Goal: Transaction & Acquisition: Book appointment/travel/reservation

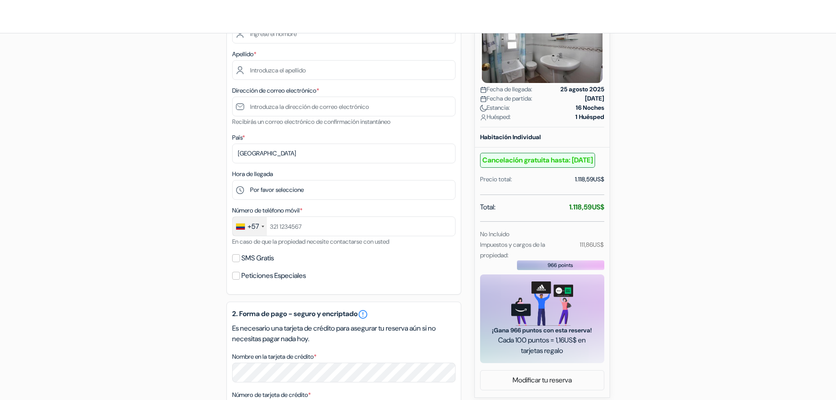
scroll to position [28, 0]
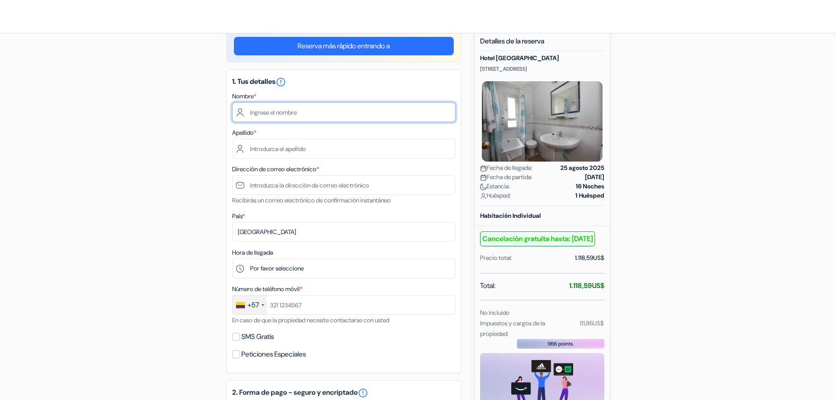
click at [287, 117] on input "text" at bounding box center [343, 112] width 223 height 20
type input "j"
type input "J"
type input "JONATHAN"
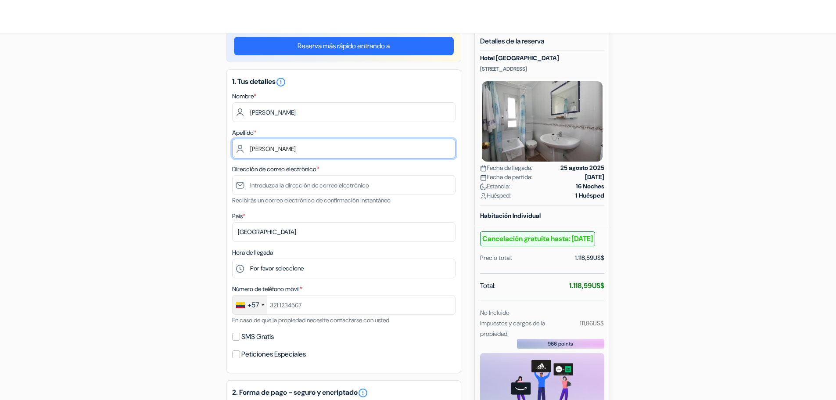
type input "AGUIRRE OSPINA"
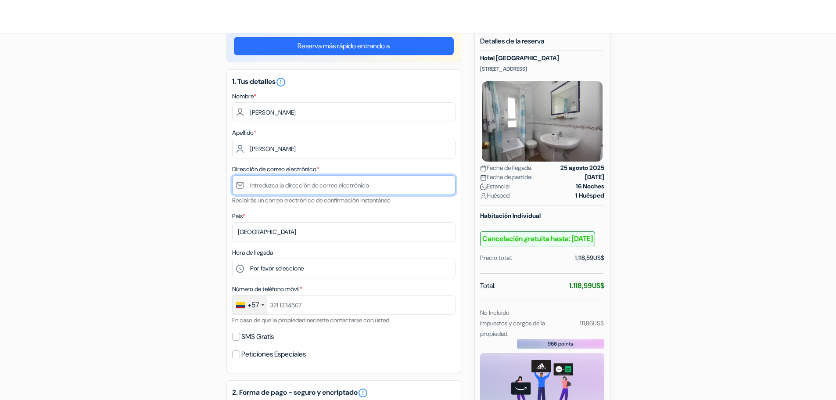
click at [270, 184] on input "text" at bounding box center [343, 185] width 223 height 20
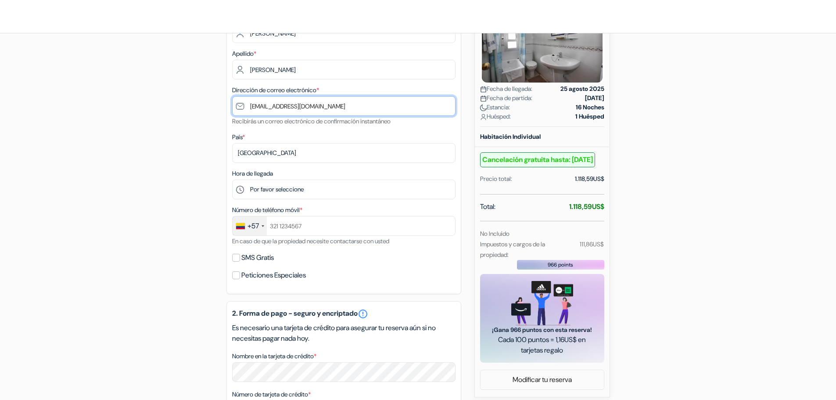
scroll to position [115, 0]
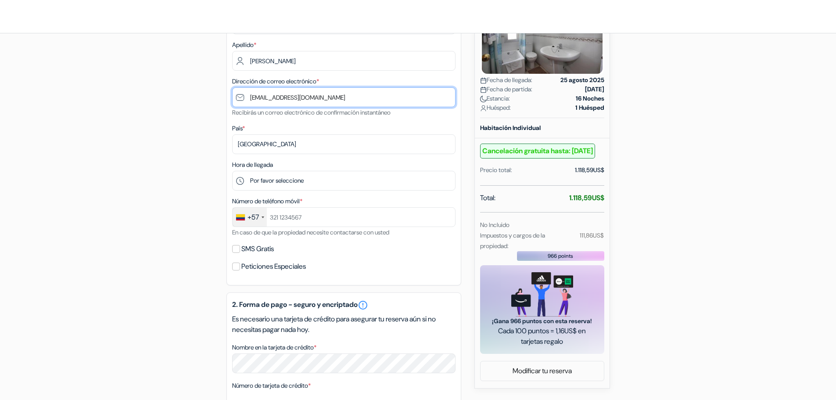
type input "[EMAIL_ADDRESS][DOMAIN_NAME]"
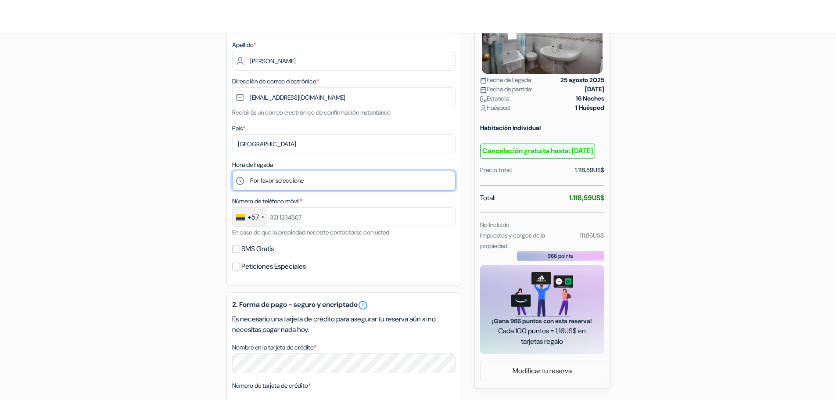
click at [243, 181] on select "Por favor seleccione 13:00 14:00 15:00 16:00 17:00 18:00 19:00 20:00 21:00 22:0…" at bounding box center [343, 181] width 223 height 20
select select "18"
click at [232, 171] on select "Por favor seleccione 13:00 14:00 15:00 16:00 17:00 18:00 19:00 20:00 21:00 22:0…" at bounding box center [343, 181] width 223 height 20
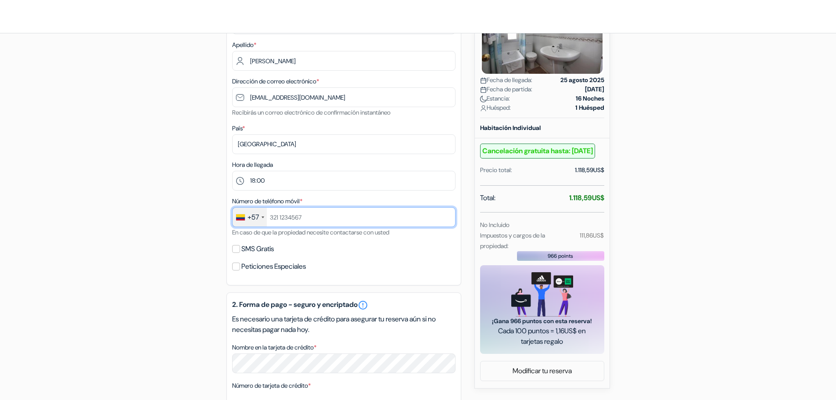
click at [286, 224] on input "text" at bounding box center [343, 217] width 223 height 20
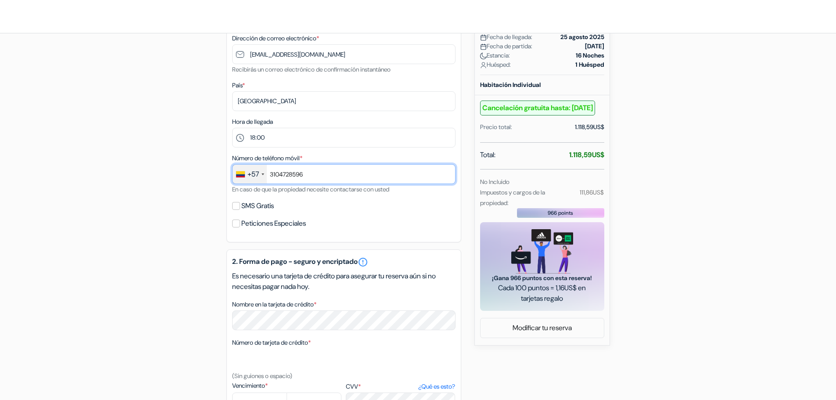
scroll to position [247, 0]
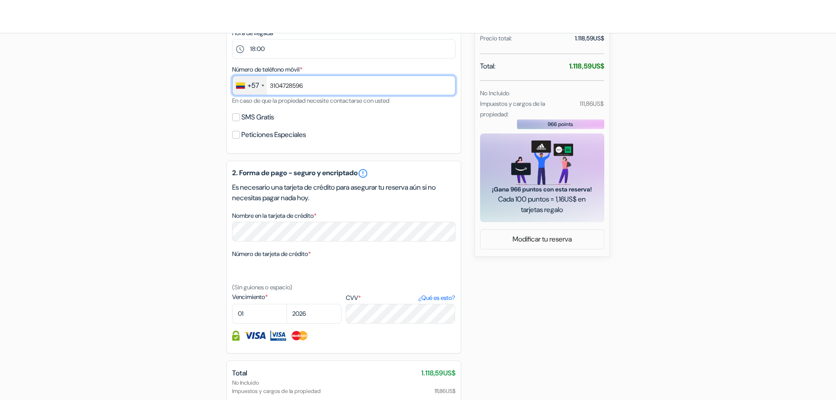
type input "3104728596"
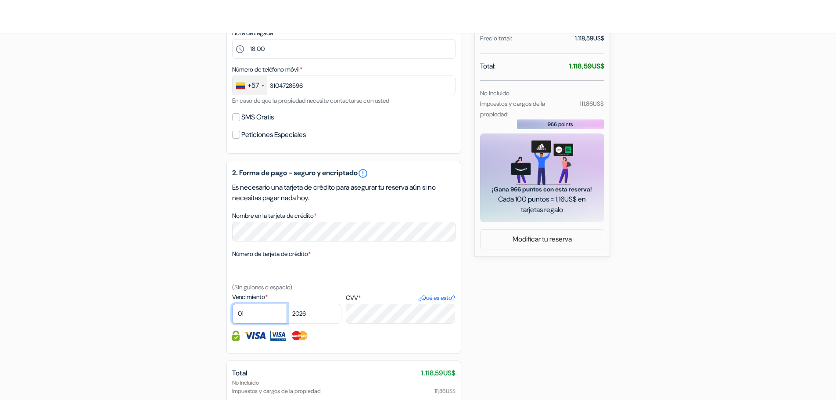
click at [272, 315] on select "01 02 03 04 05 06 07 08 09 10 11 12" at bounding box center [259, 313] width 55 height 20
select select "12"
click at [232, 303] on select "01 02 03 04 05 06 07 08 09 10 11 12" at bounding box center [259, 313] width 55 height 20
click at [312, 314] on select "2025 2026 2027 2028 2029 2030 2031 2032 2033 2034 2035 2036 2037 2038 2039 2040…" at bounding box center [313, 313] width 55 height 20
select select "2028"
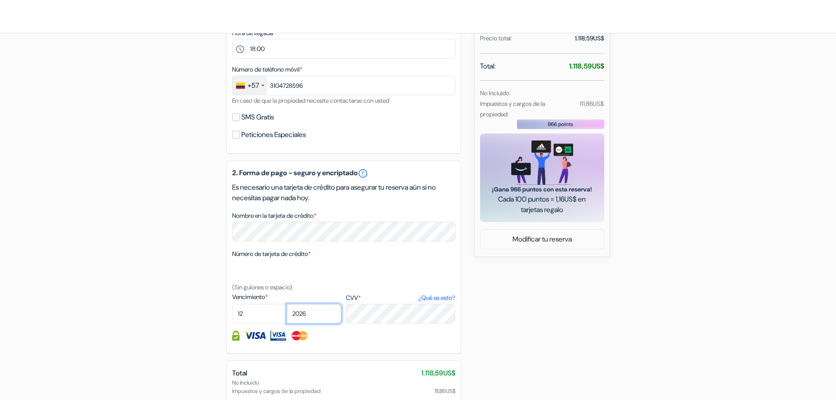
click at [286, 303] on select "2025 2026 2027 2028 2029 2030 2031 2032 2033 2034 2035 2036 2037 2038 2039 2040…" at bounding box center [313, 313] width 55 height 20
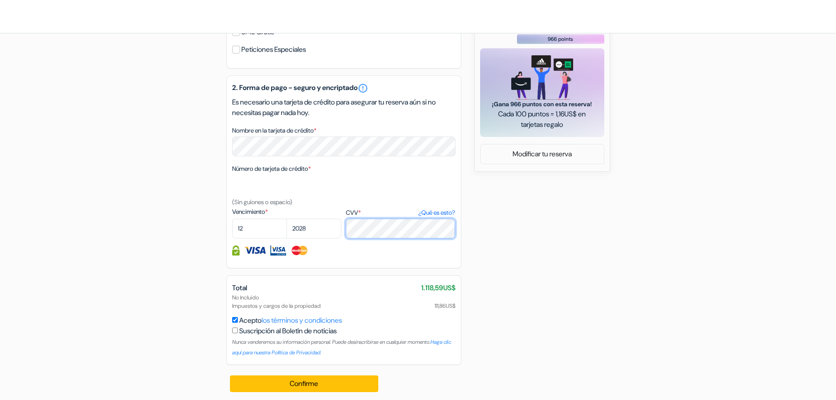
scroll to position [335, 0]
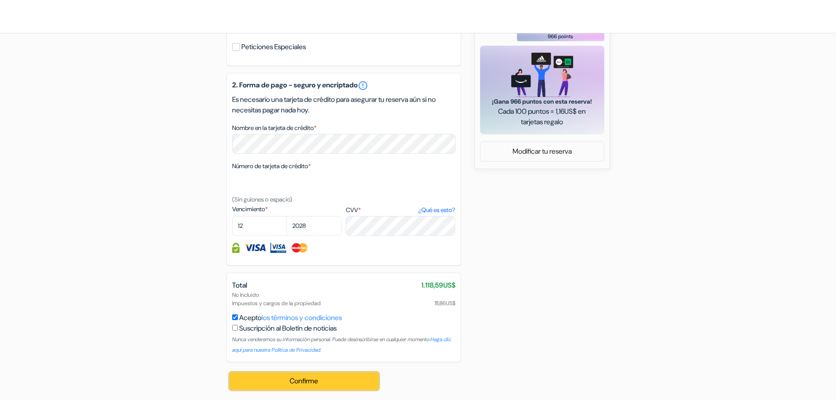
click at [293, 376] on button "Confirme Loading..." at bounding box center [304, 380] width 149 height 17
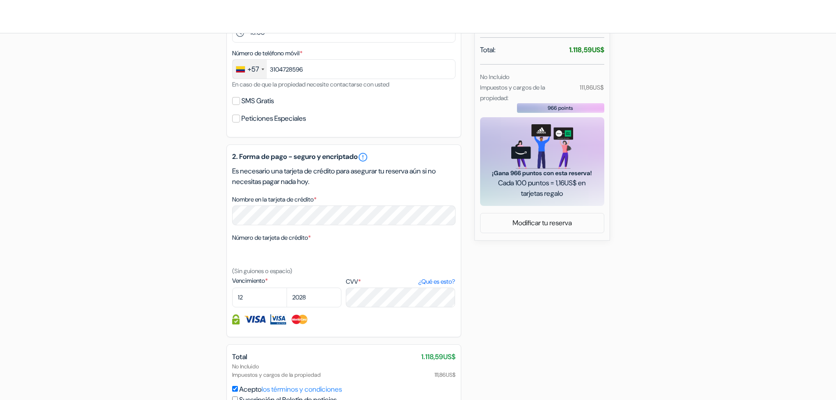
scroll to position [336, 0]
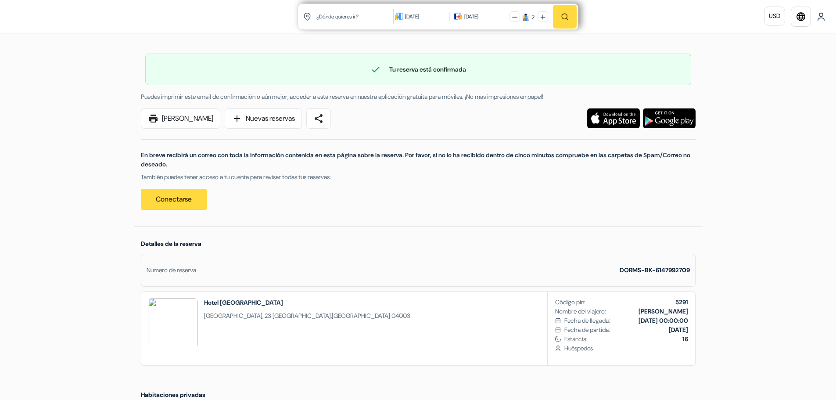
drag, startPoint x: 0, startPoint y: 177, endPoint x: 6, endPoint y: 173, distance: 6.7
click at [170, 114] on link "print [PERSON_NAME]" at bounding box center [180, 118] width 79 height 20
drag, startPoint x: 193, startPoint y: 122, endPoint x: 636, endPoint y: 347, distance: 497.8
click at [193, 122] on link "print [PERSON_NAME]" at bounding box center [180, 118] width 79 height 20
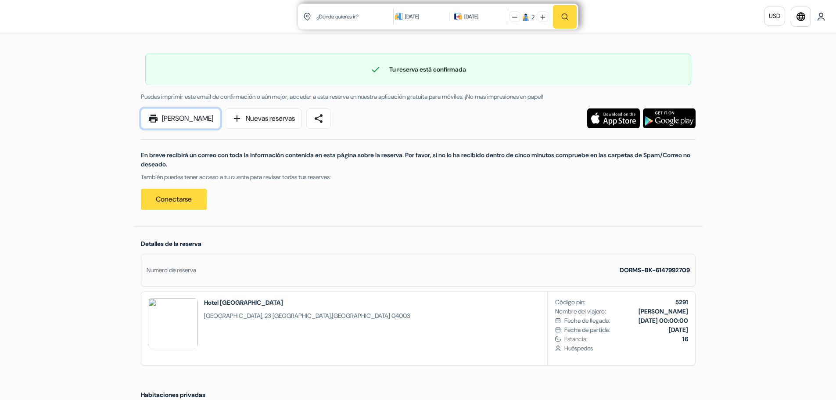
drag, startPoint x: 175, startPoint y: 110, endPoint x: 638, endPoint y: 347, distance: 520.0
click at [175, 110] on link "print [PERSON_NAME]" at bounding box center [180, 118] width 79 height 20
